Goal: Find specific page/section: Find specific page/section

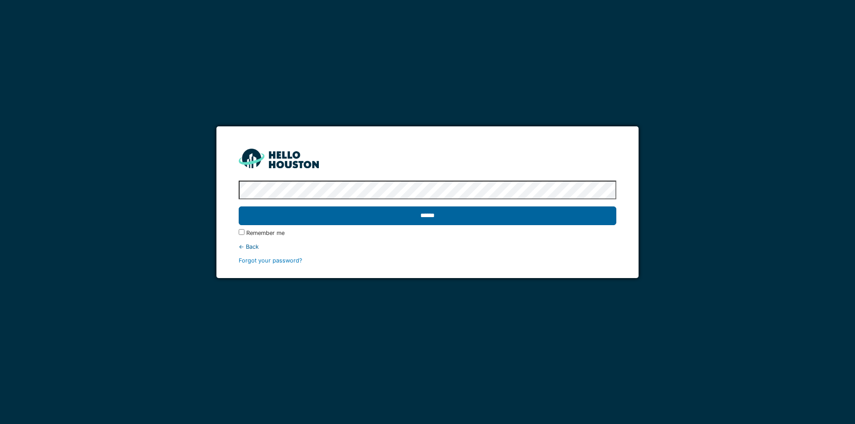
click at [423, 219] on input "******" at bounding box center [427, 216] width 377 height 19
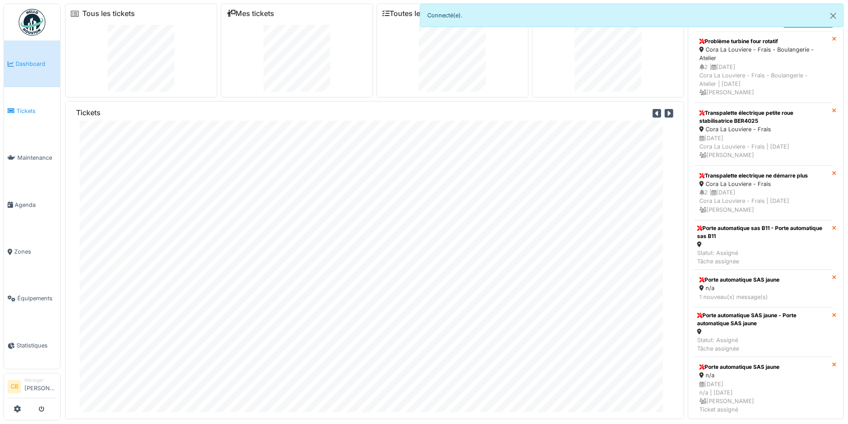
click at [23, 108] on span "Tickets" at bounding box center [36, 111] width 40 height 8
